Goal: Communication & Community: Answer question/provide support

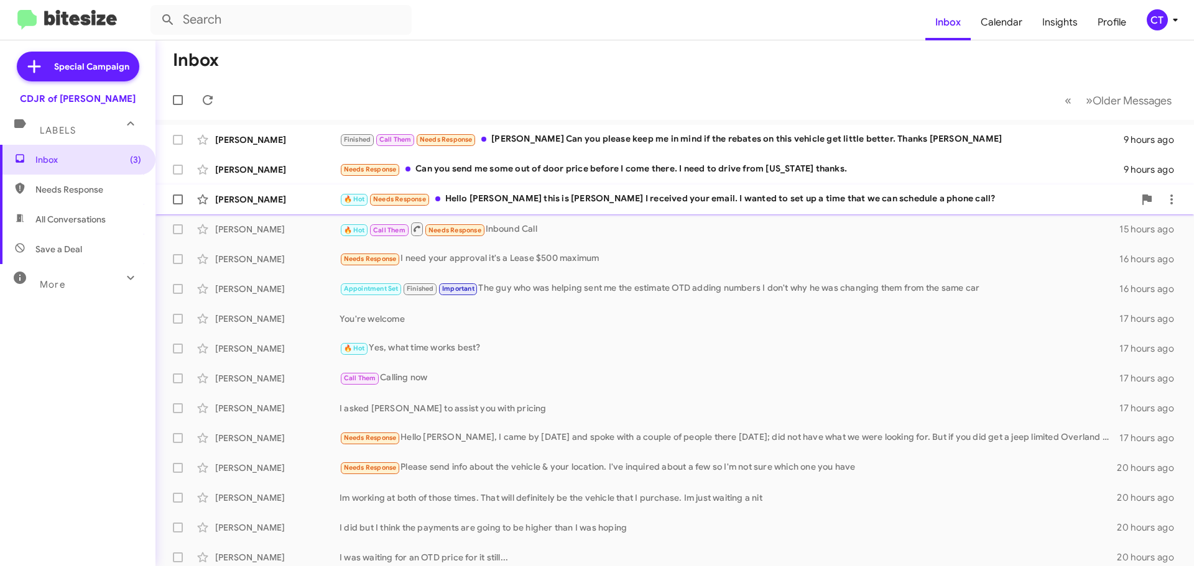
click at [547, 190] on div "[PERSON_NAME] 🔥 Hot Needs Response Hello [PERSON_NAME] this is [PERSON_NAME] I …" at bounding box center [674, 199] width 1019 height 25
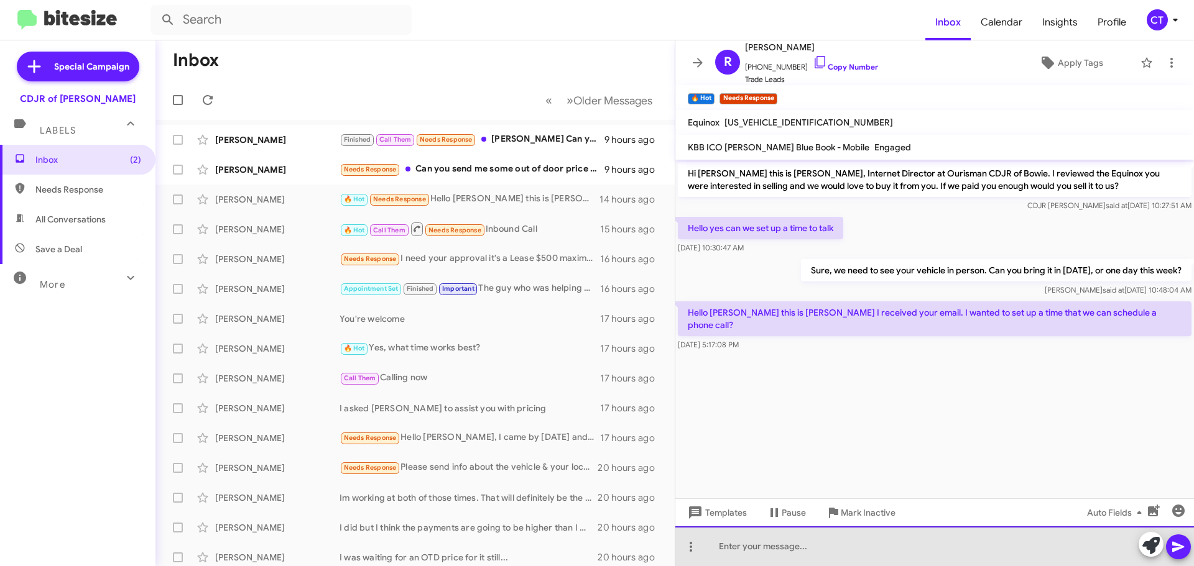
click at [895, 556] on div at bounding box center [934, 547] width 519 height 40
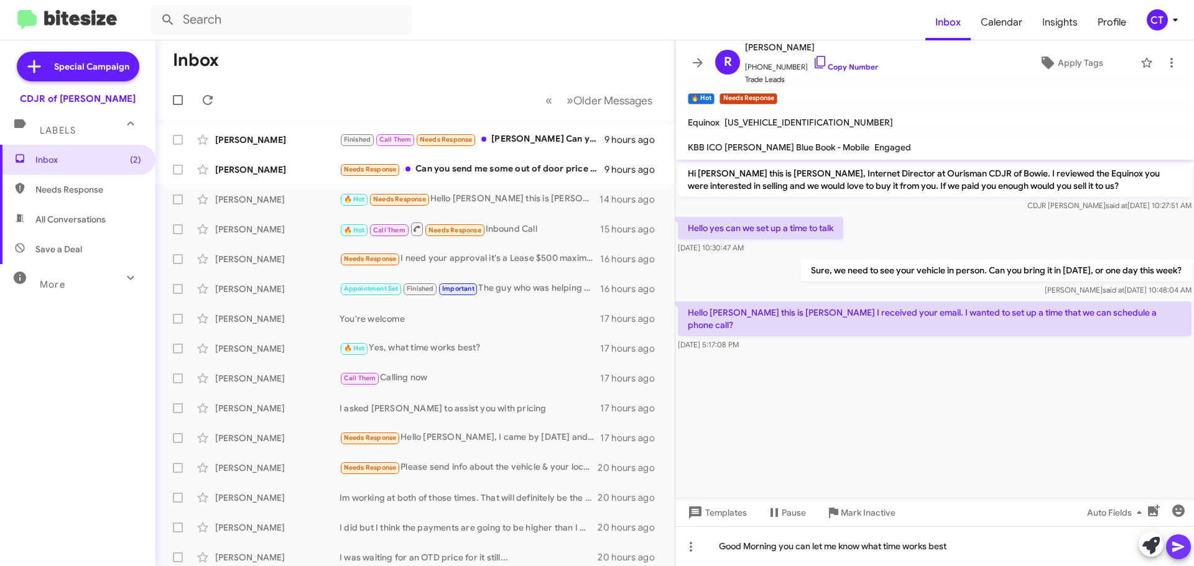
click at [1179, 556] on span at bounding box center [1178, 547] width 15 height 25
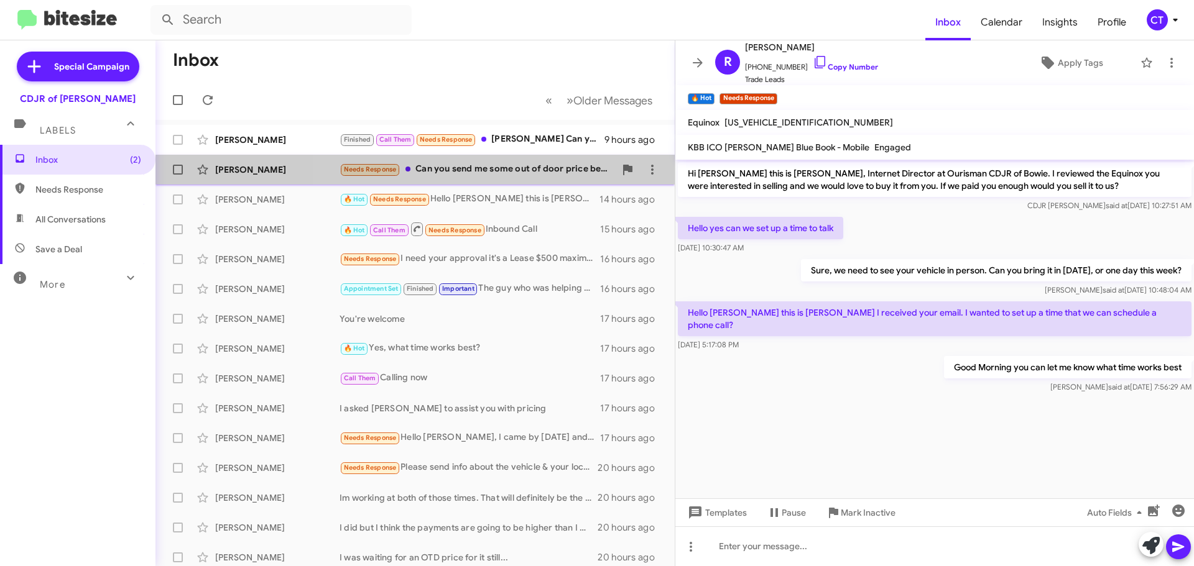
click at [523, 175] on div "Needs Response Can you send me some out of door price before I come there. I ne…" at bounding box center [477, 169] width 275 height 14
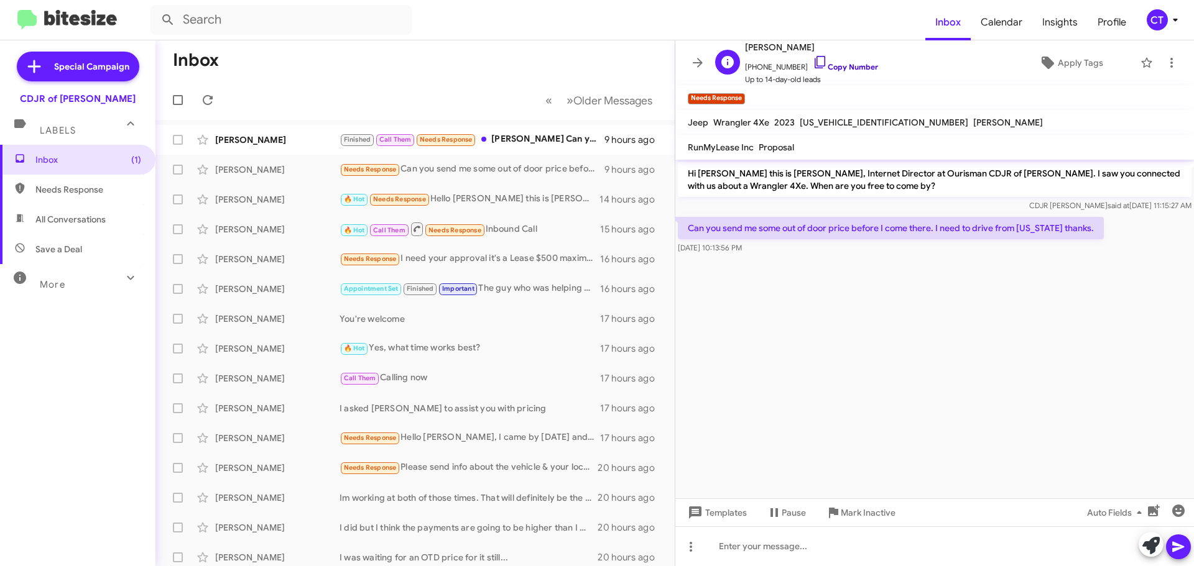
click at [813, 62] on icon at bounding box center [820, 62] width 15 height 15
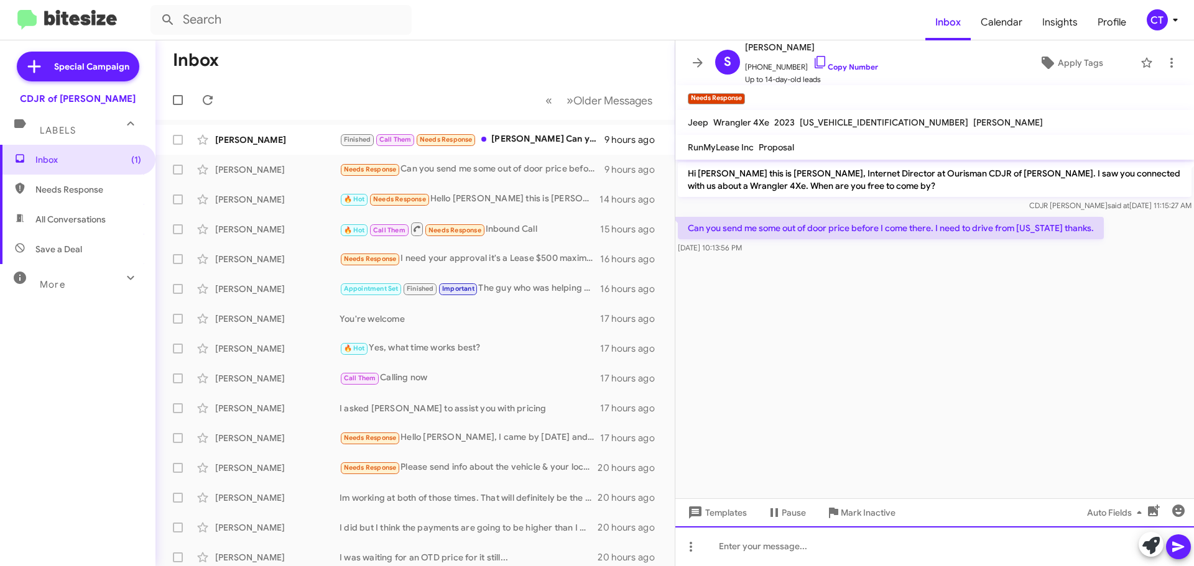
click at [782, 550] on div at bounding box center [934, 547] width 519 height 40
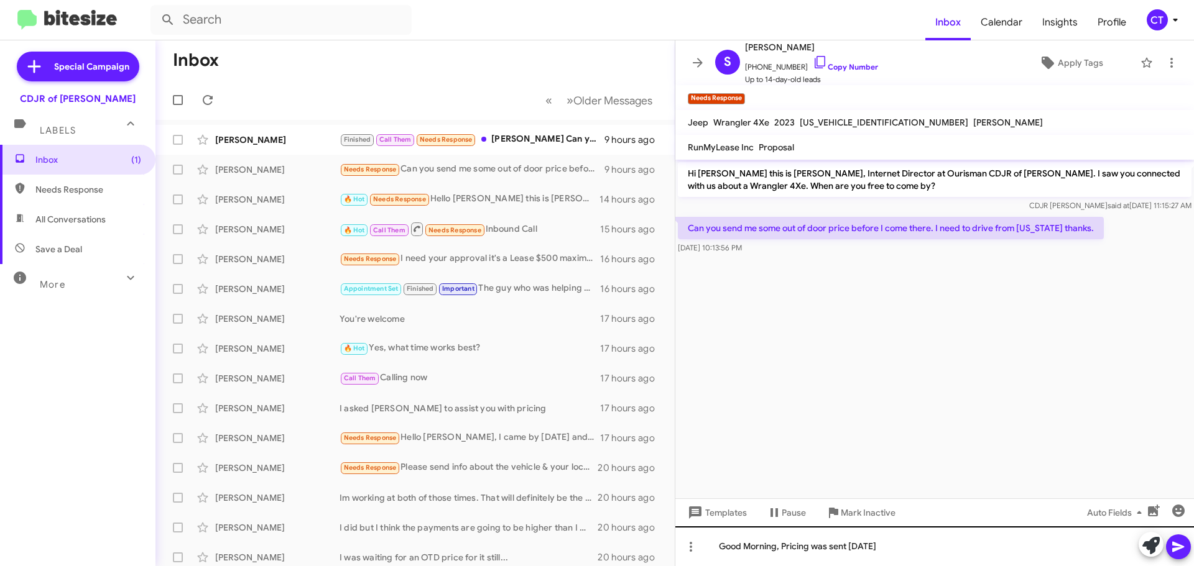
drag, startPoint x: 1181, startPoint y: 548, endPoint x: 997, endPoint y: 563, distance: 184.6
click at [1181, 548] on icon at bounding box center [1178, 547] width 12 height 11
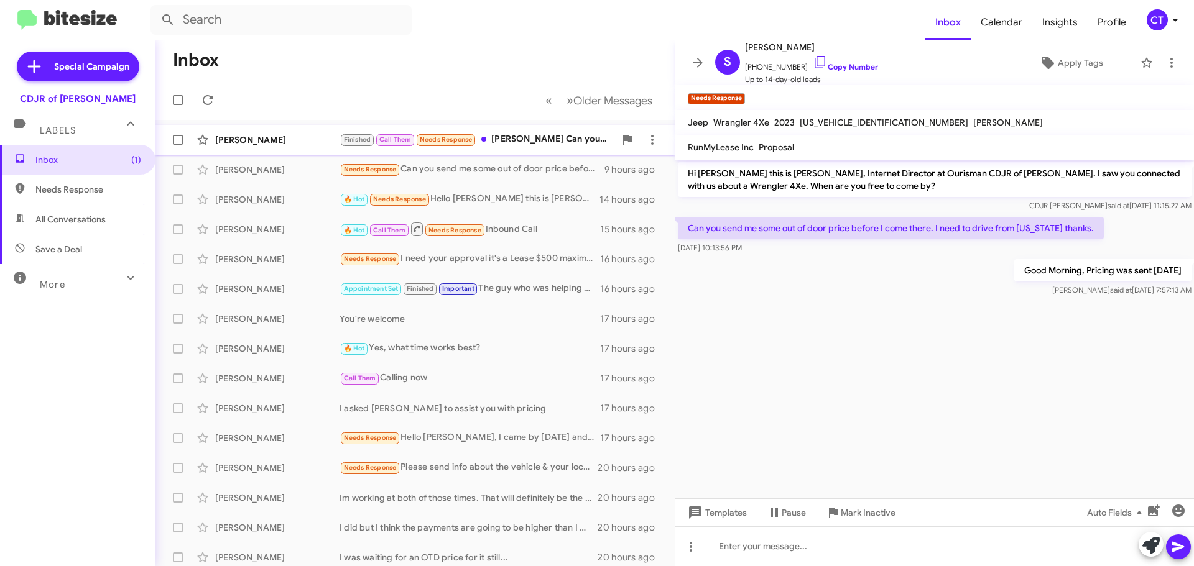
click at [488, 139] on div "Finished Call Them Needs Response Ciara Can you please keep me in mind if the r…" at bounding box center [477, 139] width 275 height 14
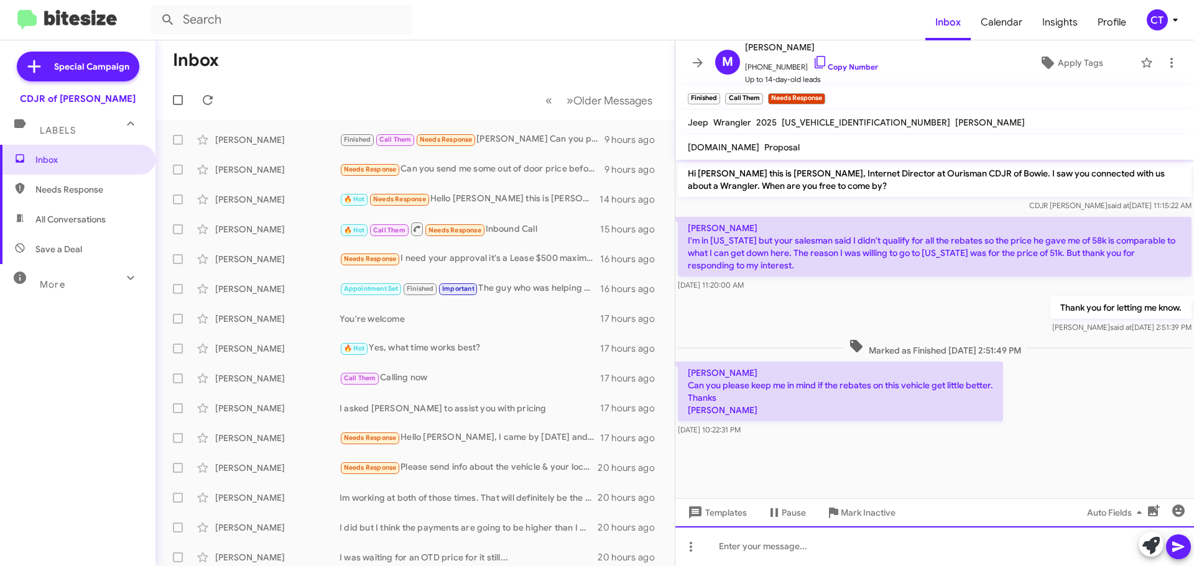
click at [775, 545] on div at bounding box center [934, 547] width 519 height 40
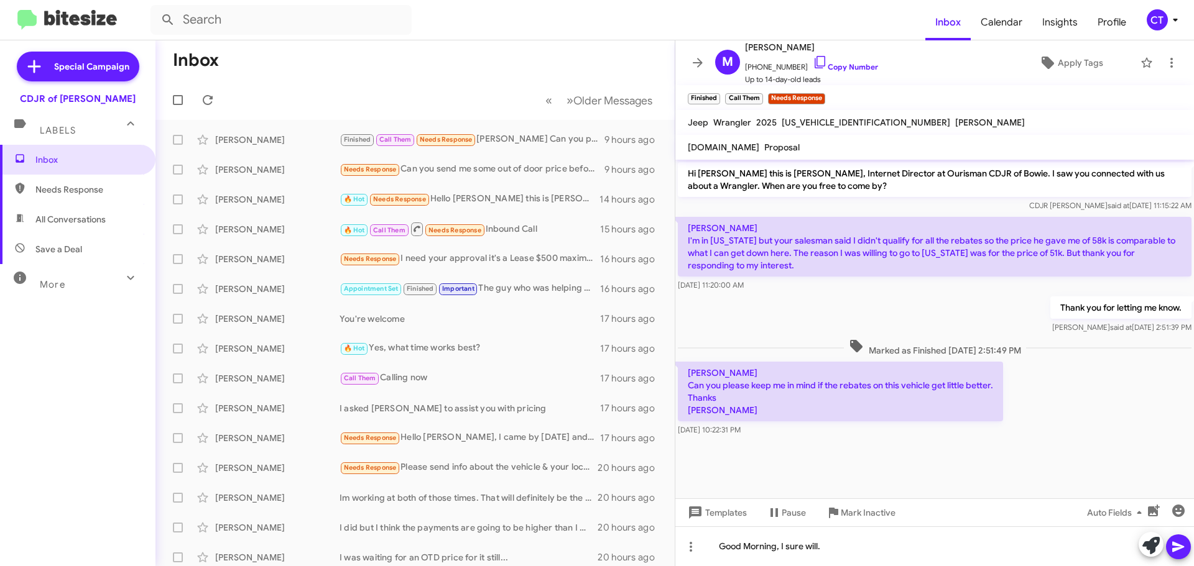
click at [1177, 558] on span at bounding box center [1178, 547] width 15 height 25
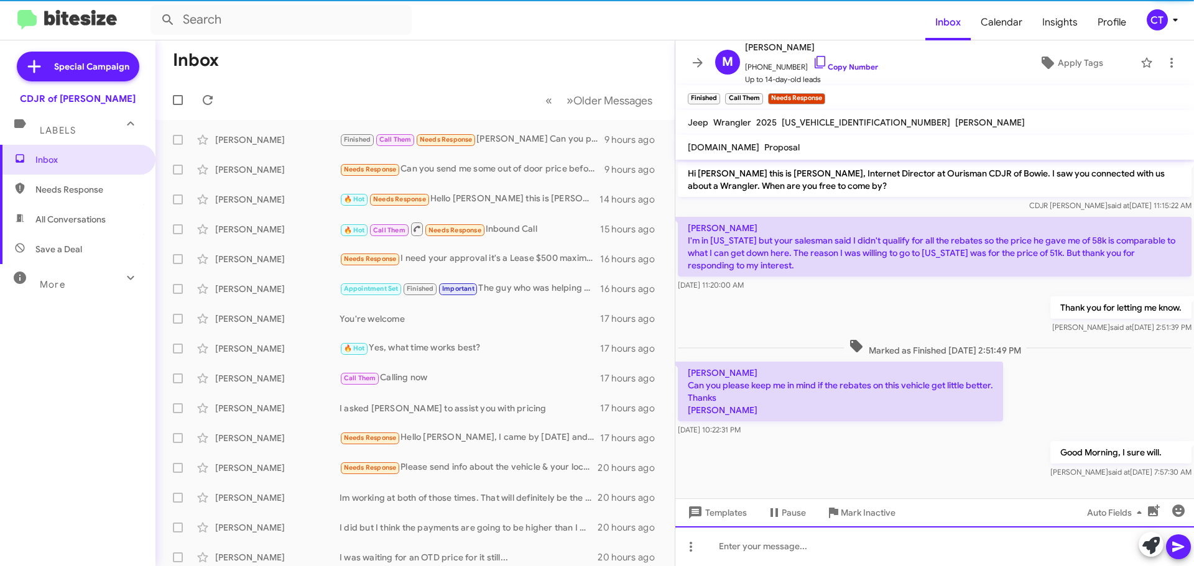
scroll to position [1, 0]
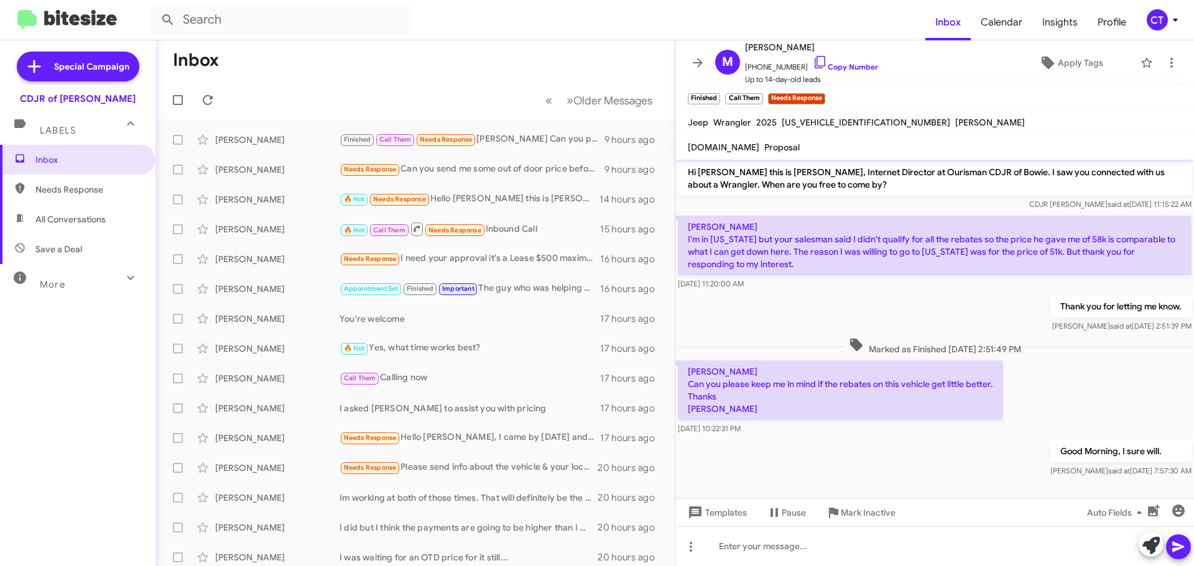
click at [1170, 16] on icon at bounding box center [1175, 19] width 15 height 15
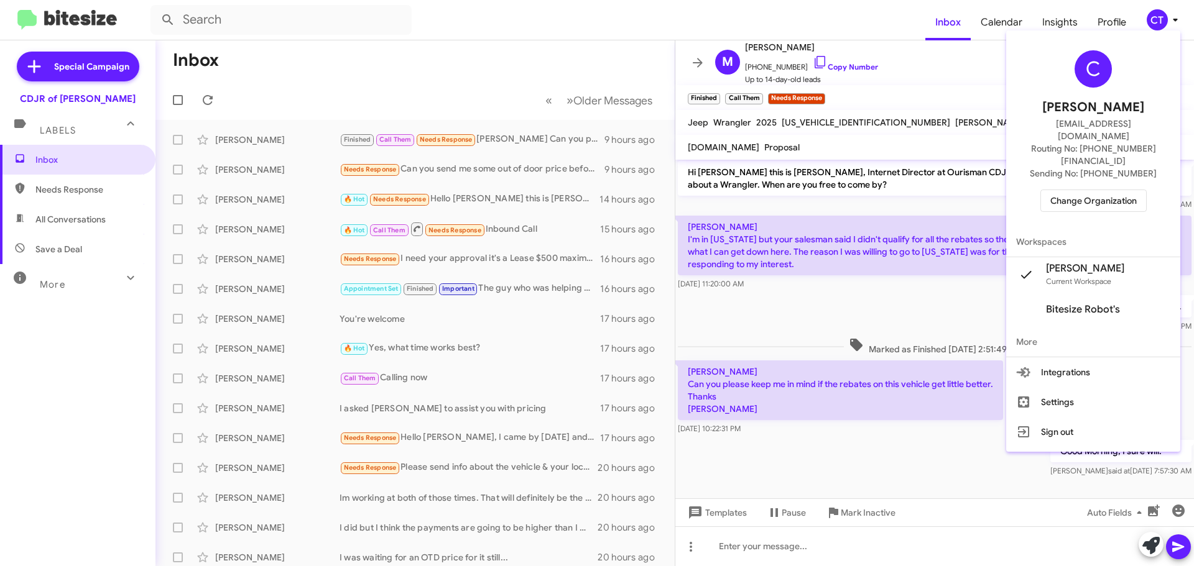
click at [839, 282] on div at bounding box center [597, 283] width 1194 height 566
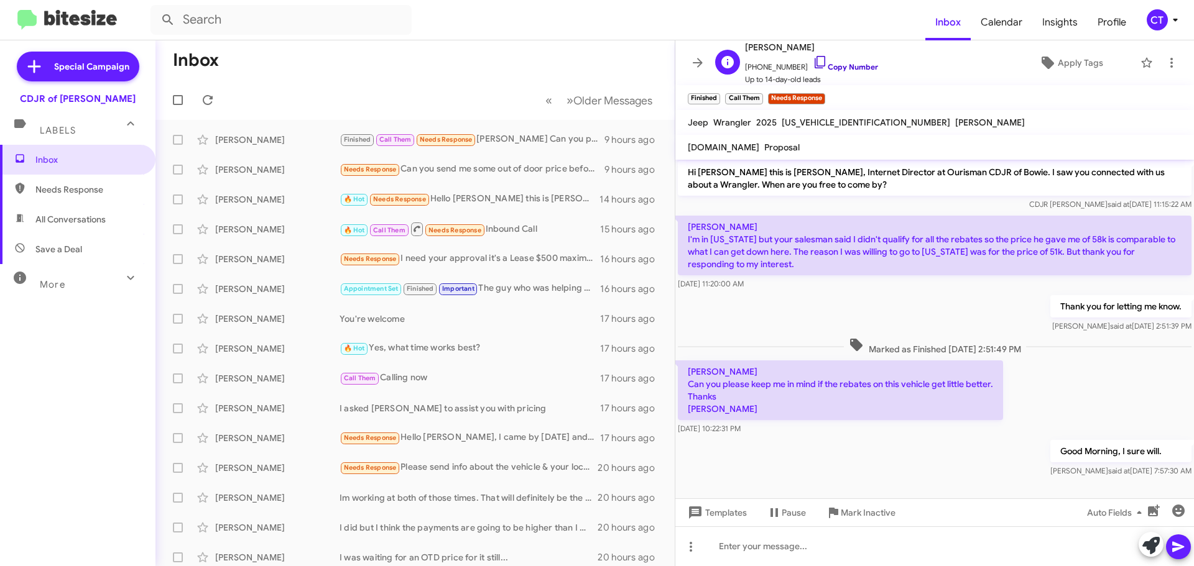
click at [813, 63] on icon at bounding box center [820, 62] width 15 height 15
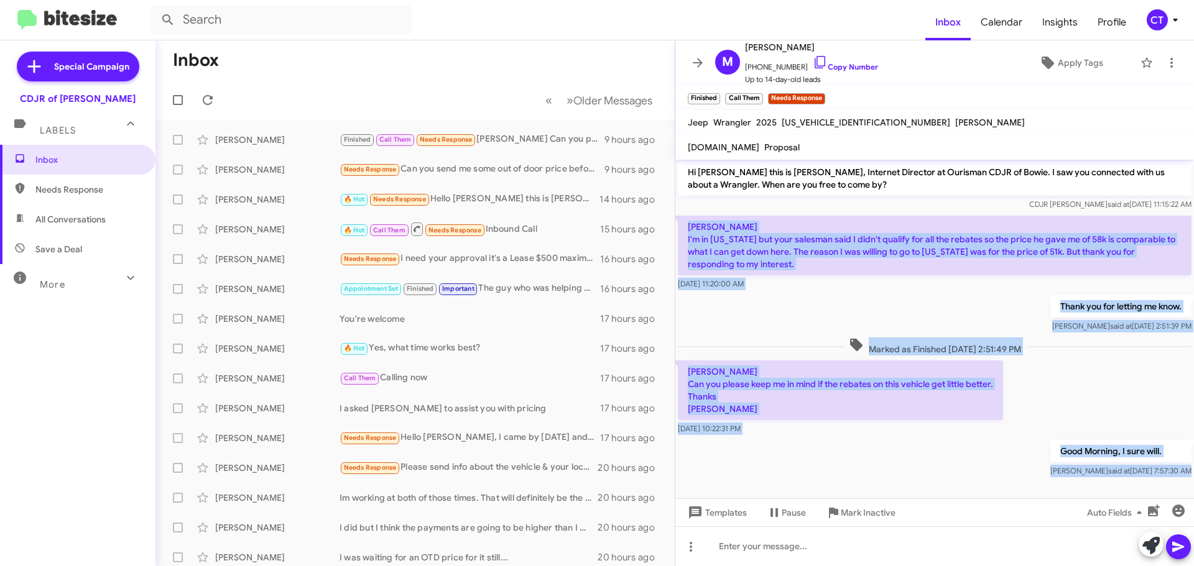
drag, startPoint x: 688, startPoint y: 223, endPoint x: 1146, endPoint y: 486, distance: 528.7
click at [1146, 486] on cdk-virtual-scroll-viewport "Hi Michael this is Ciara Taylor, Internet Director at Ourisman CDJR of Bowie. I…" at bounding box center [934, 329] width 519 height 339
copy div "Ciara I'm in florida but your salesman said I didn't qualify for all the rebate…"
click at [1179, 11] on span "CT" at bounding box center [1164, 19] width 37 height 21
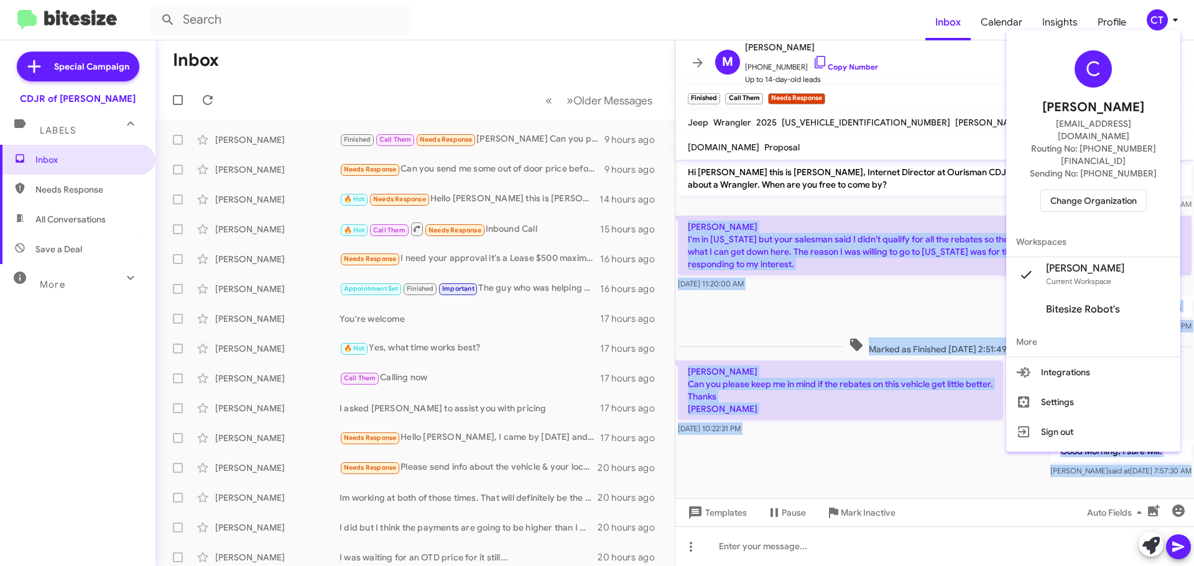
click at [1102, 190] on span "Change Organization" at bounding box center [1093, 200] width 86 height 21
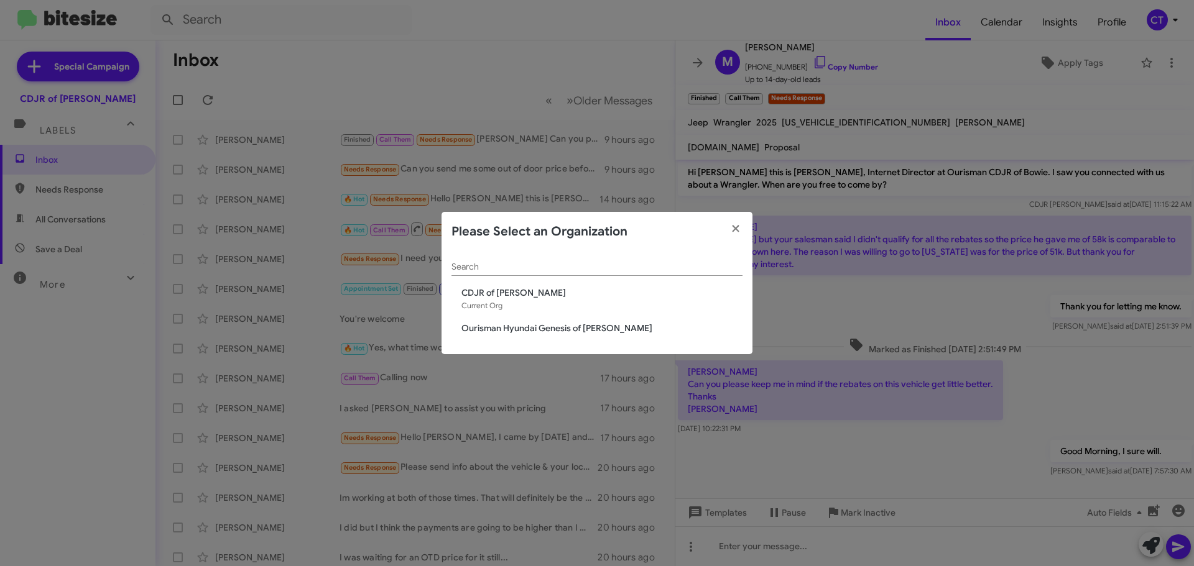
click at [586, 332] on span "Ourisman Hyundai Genesis of [PERSON_NAME]" at bounding box center [601, 328] width 281 height 12
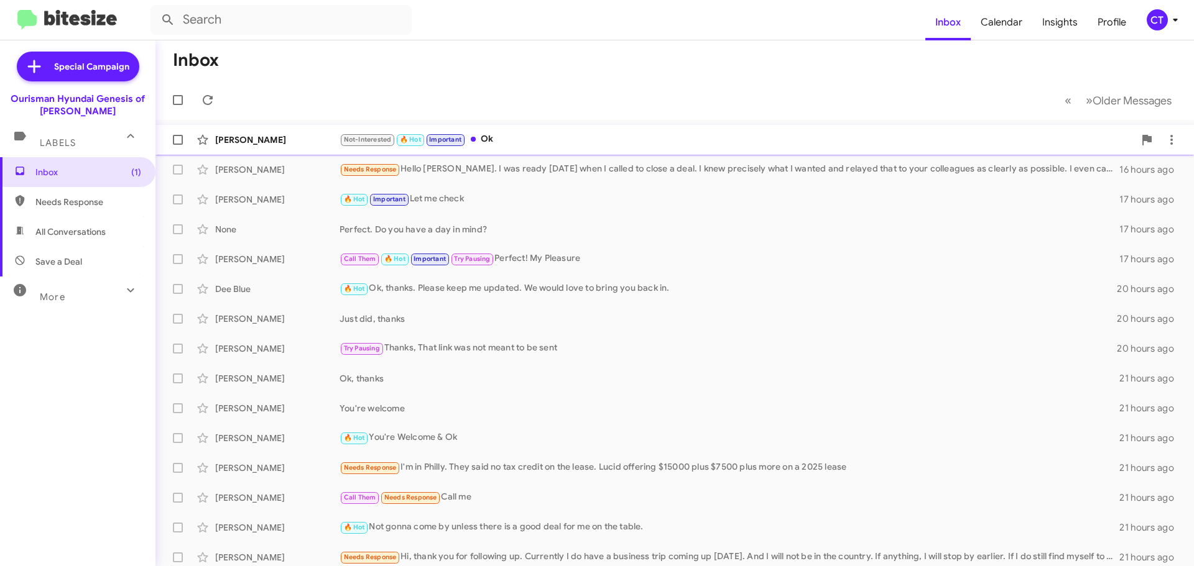
click at [550, 137] on div "Not-Interested 🔥 Hot Important Ok" at bounding box center [737, 139] width 795 height 14
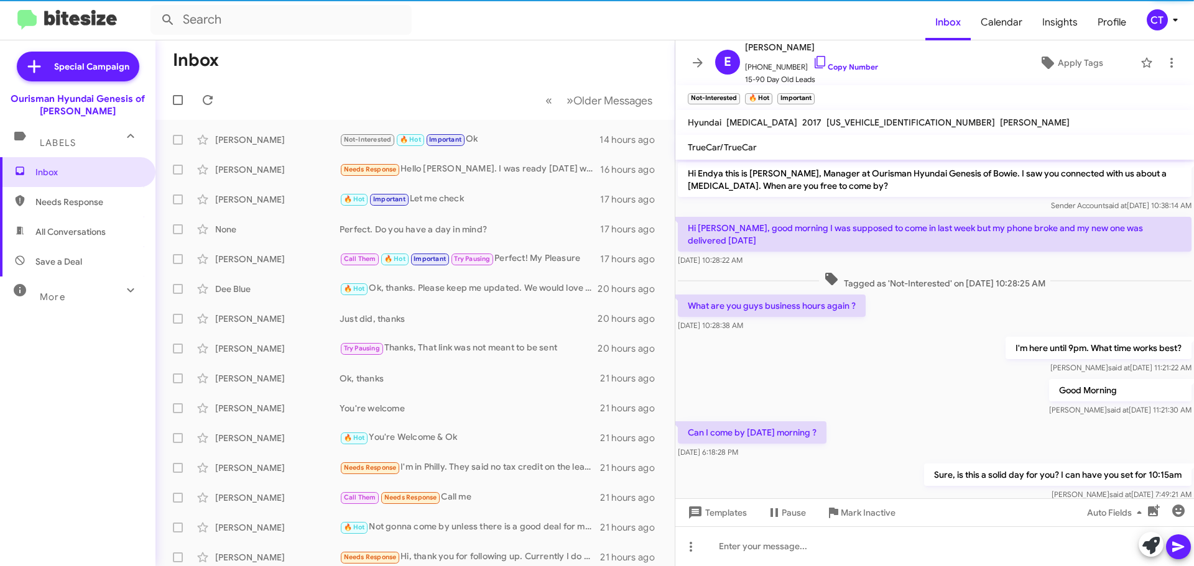
scroll to position [265, 0]
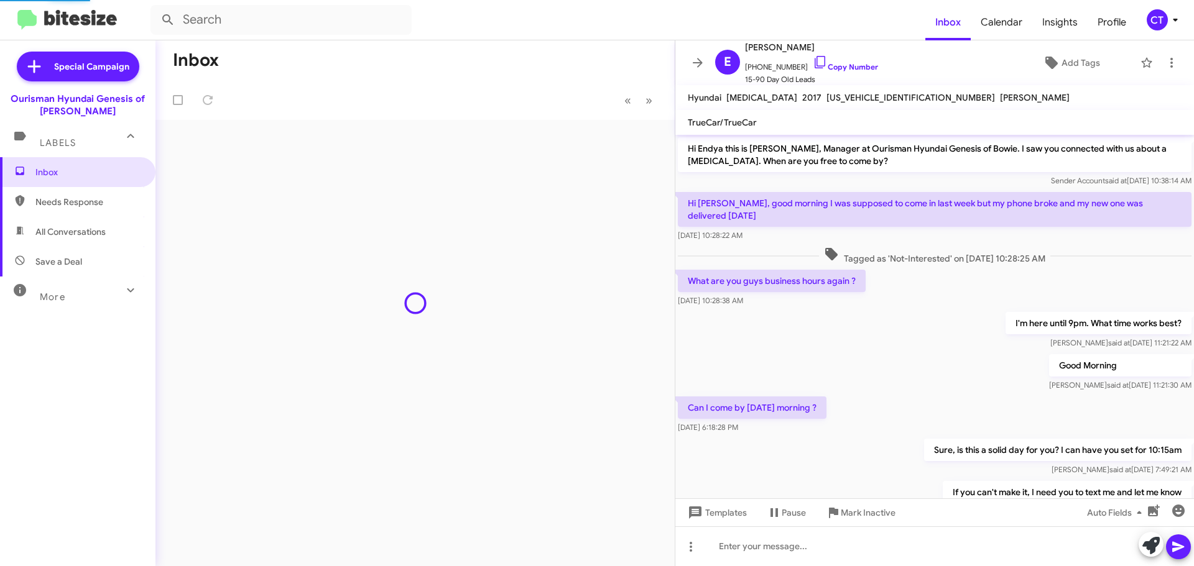
scroll to position [265, 0]
